Goal: Information Seeking & Learning: Learn about a topic

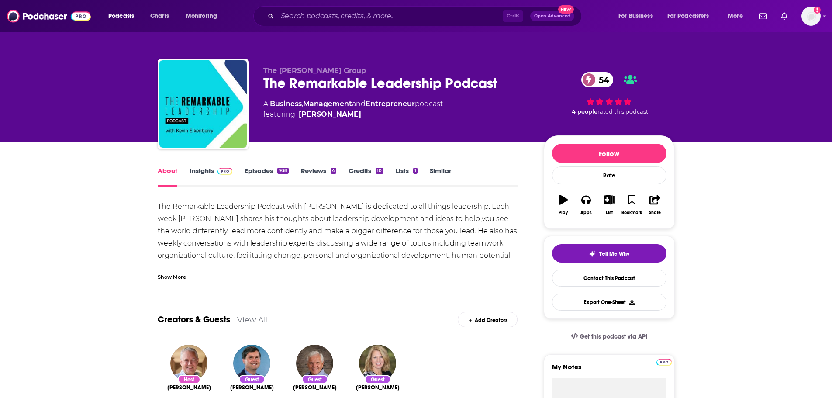
click at [216, 169] on span at bounding box center [223, 170] width 19 height 8
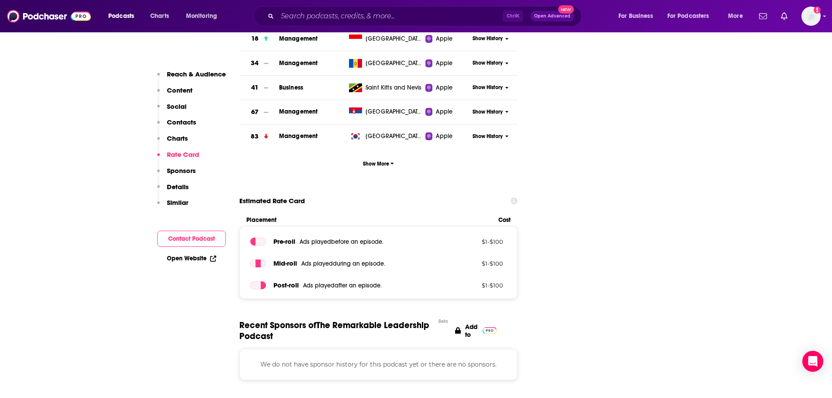
scroll to position [1354, 0]
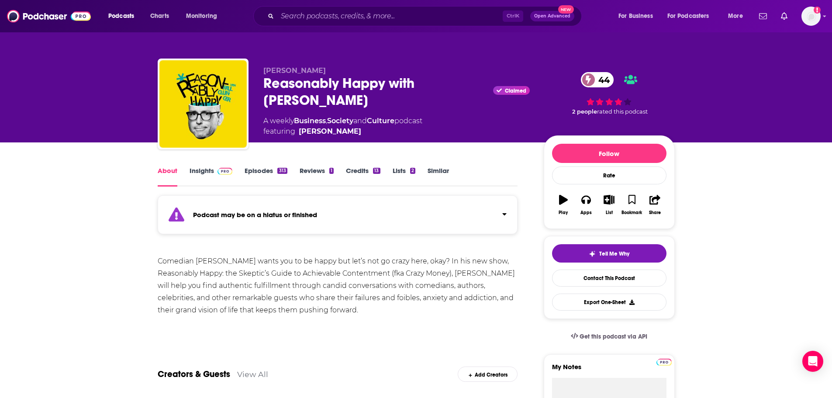
click at [224, 172] on img at bounding box center [224, 171] width 15 height 7
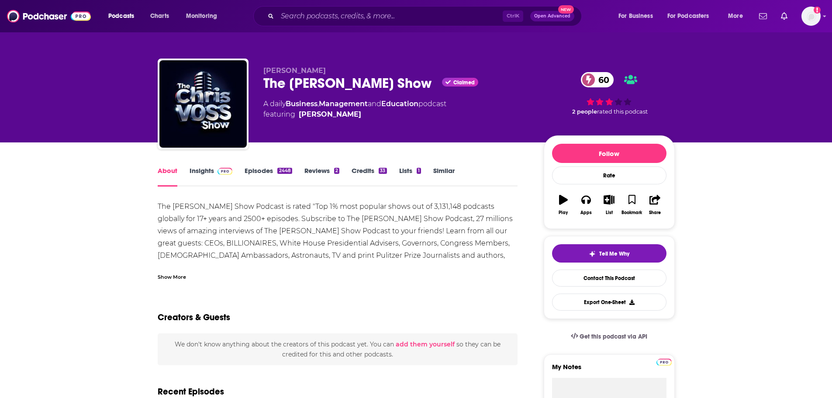
click at [221, 171] on img at bounding box center [224, 171] width 15 height 7
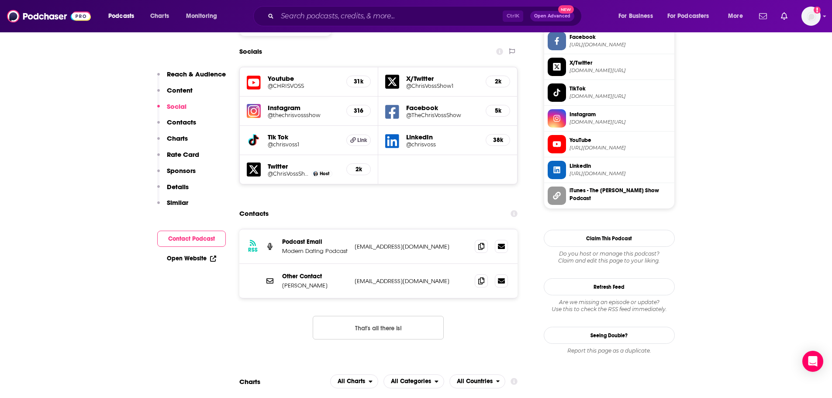
scroll to position [917, 0]
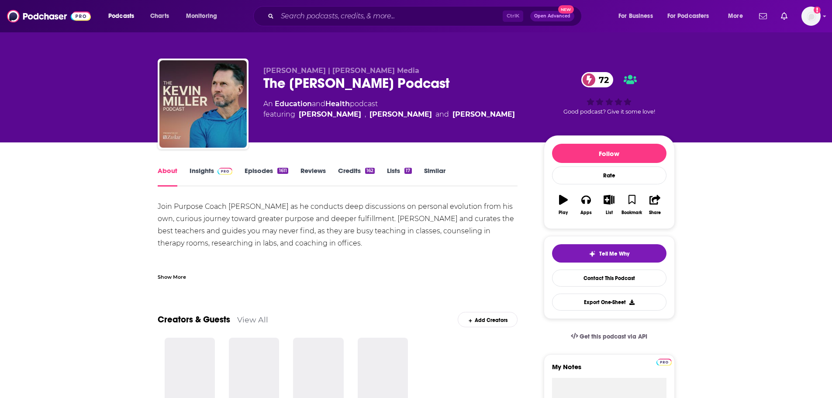
click at [205, 178] on link "Insights" at bounding box center [210, 176] width 43 height 20
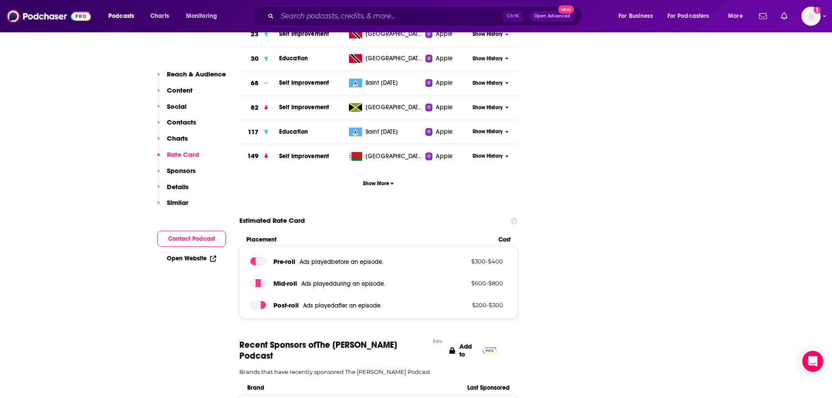
scroll to position [1266, 0]
